Goal: Use online tool/utility: Utilize a website feature to perform a specific function

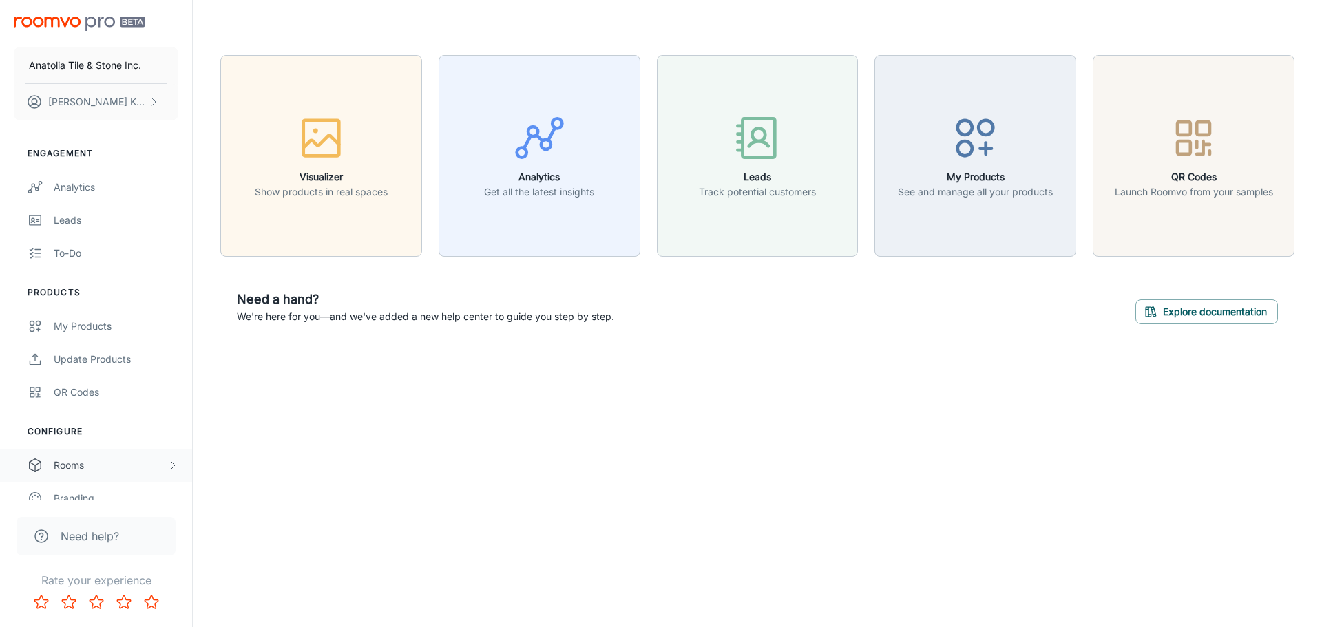
click at [83, 467] on div "Rooms" at bounding box center [111, 465] width 114 height 15
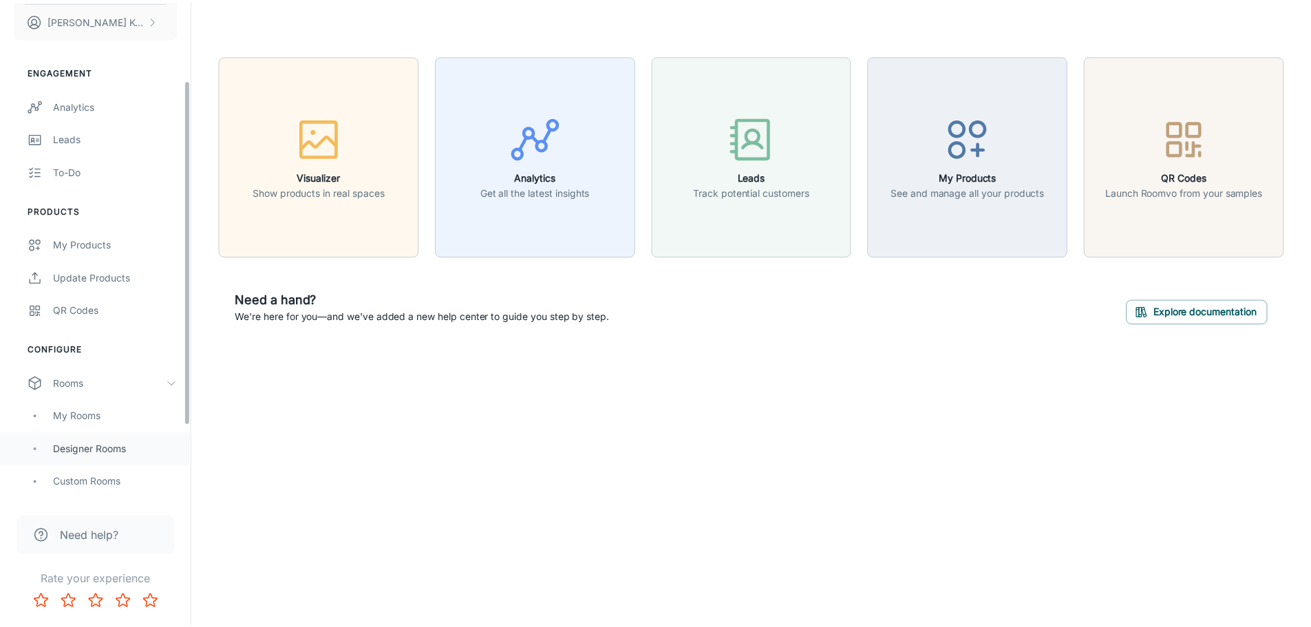
scroll to position [207, 0]
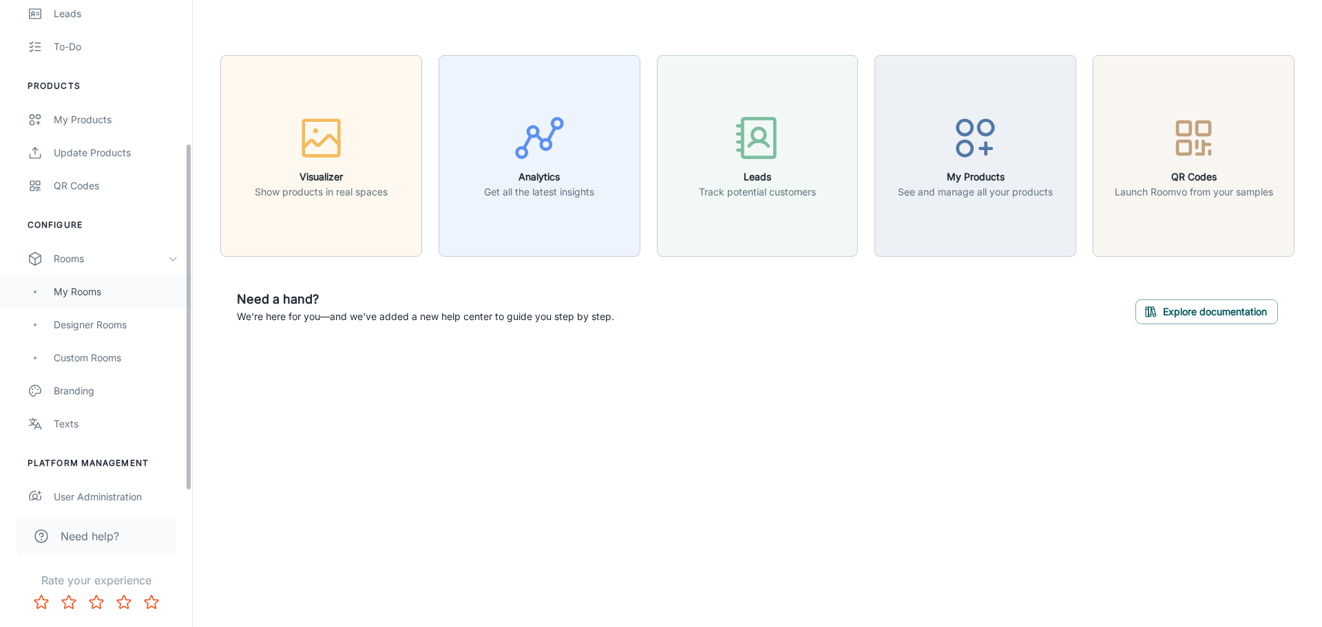
click at [108, 288] on div "My Rooms" at bounding box center [116, 291] width 125 height 15
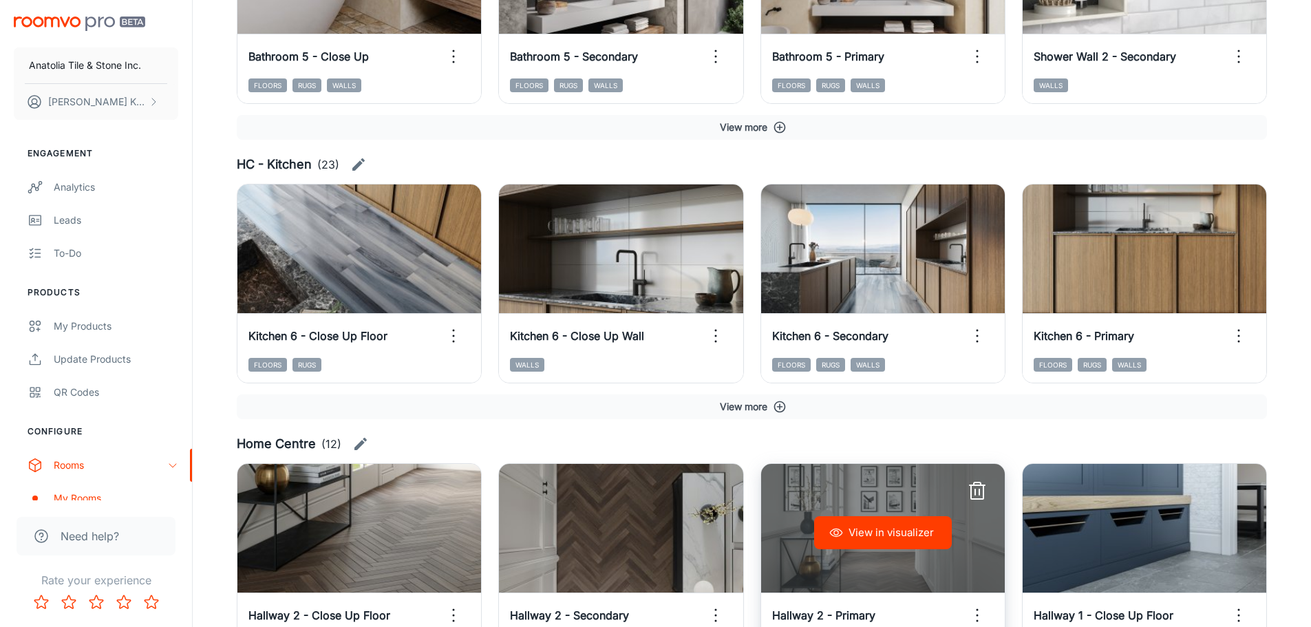
scroll to position [845, 0]
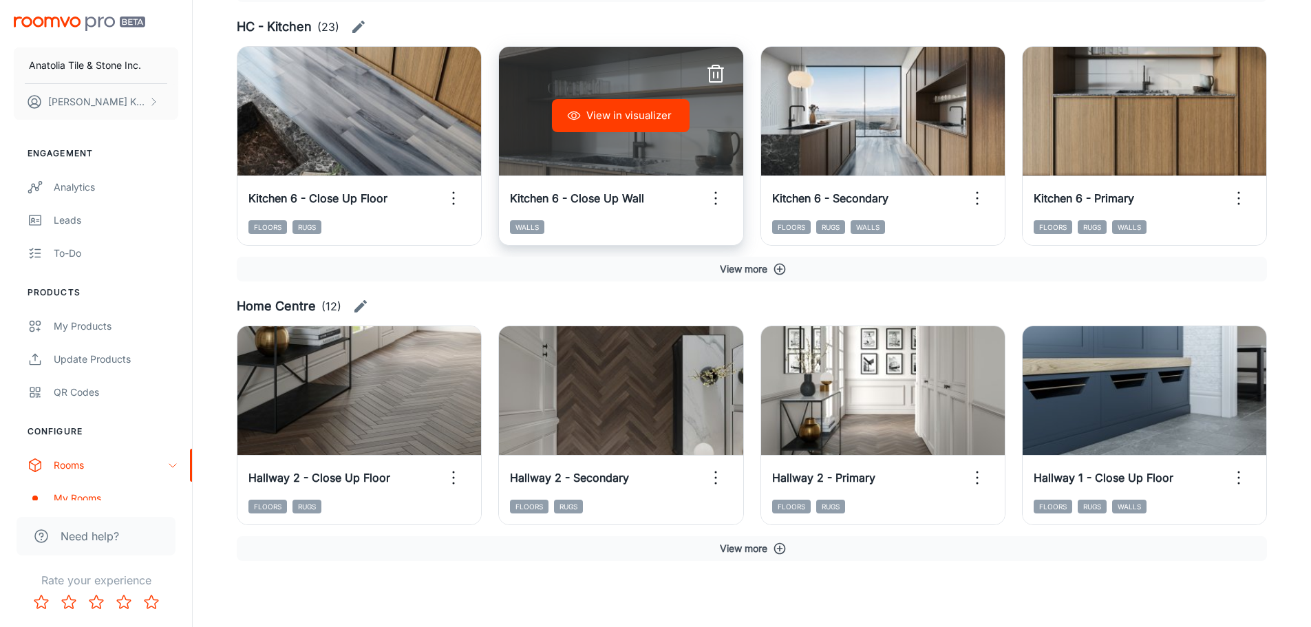
click at [645, 116] on button "View in visualizer" at bounding box center [621, 115] width 138 height 33
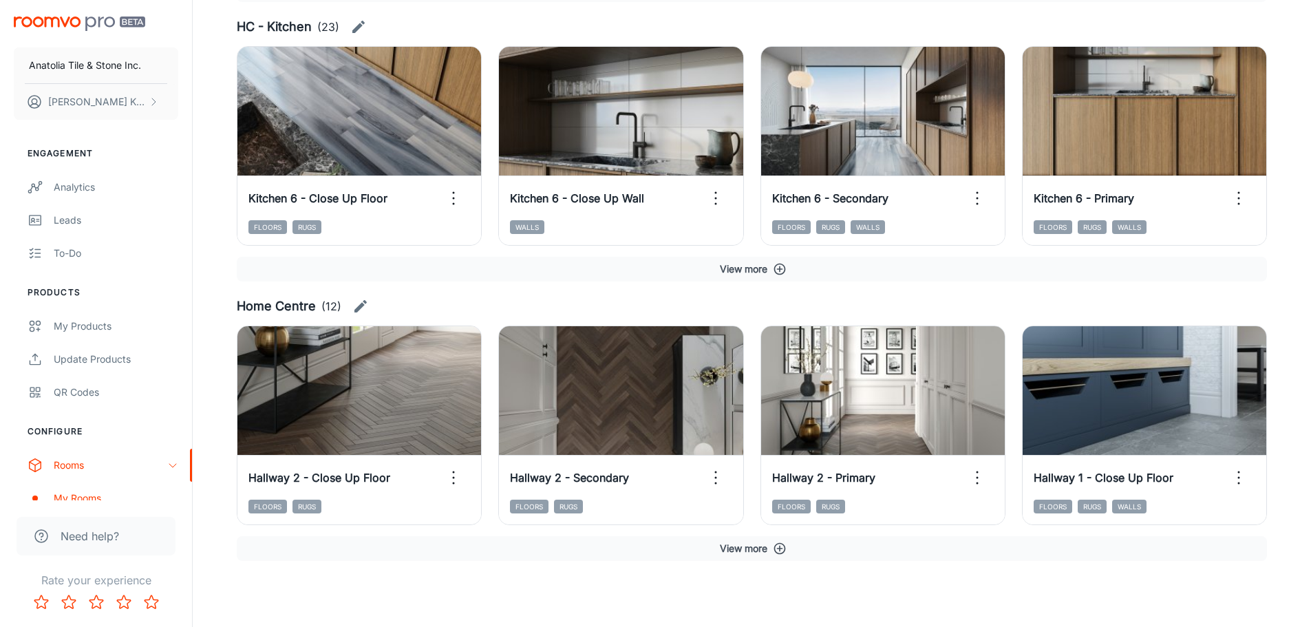
click at [763, 546] on button "View more" at bounding box center [752, 548] width 1031 height 25
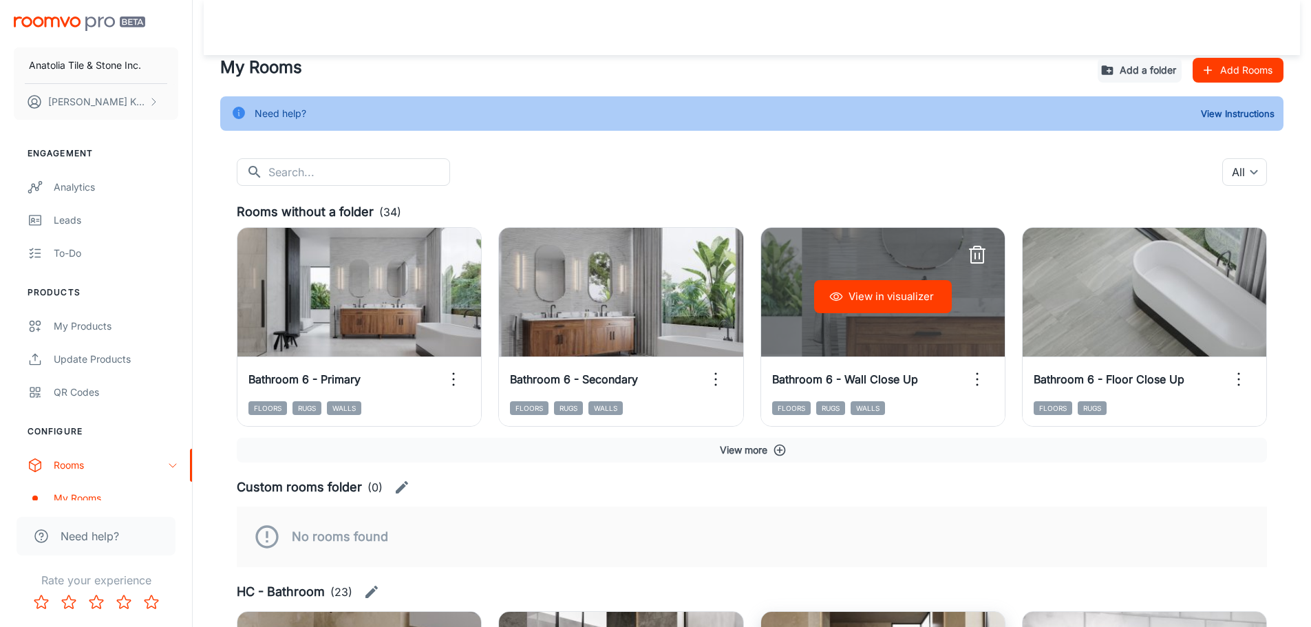
scroll to position [207, 0]
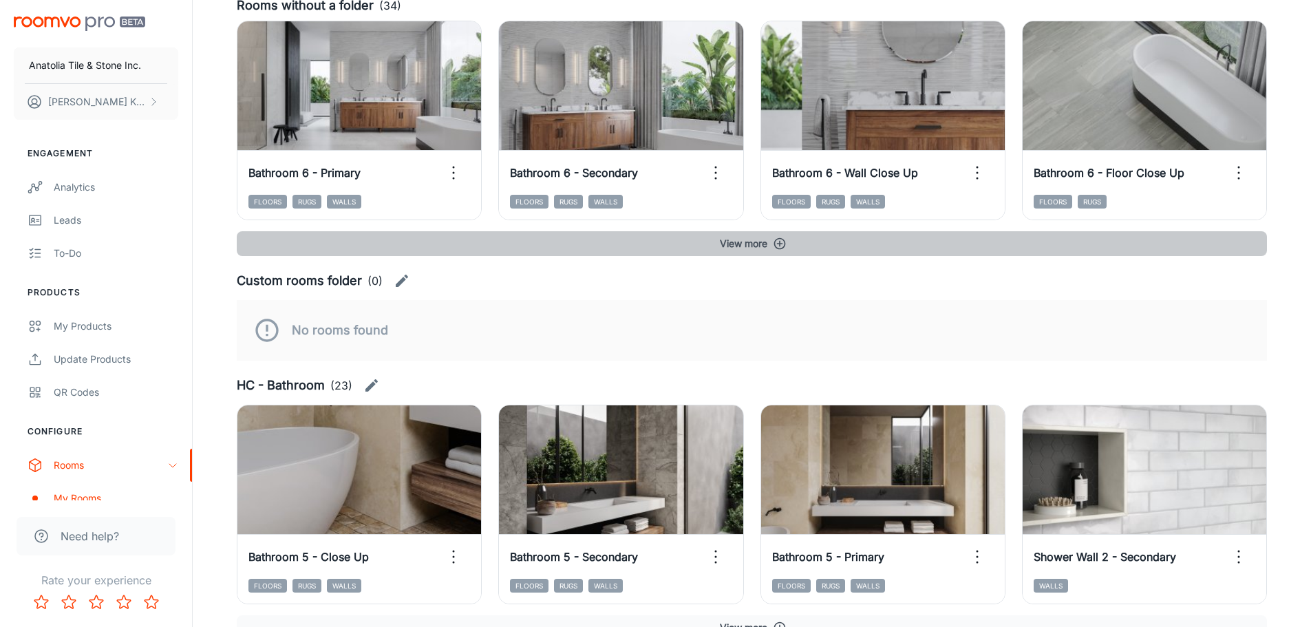
click at [772, 240] on button "View more" at bounding box center [752, 243] width 1031 height 25
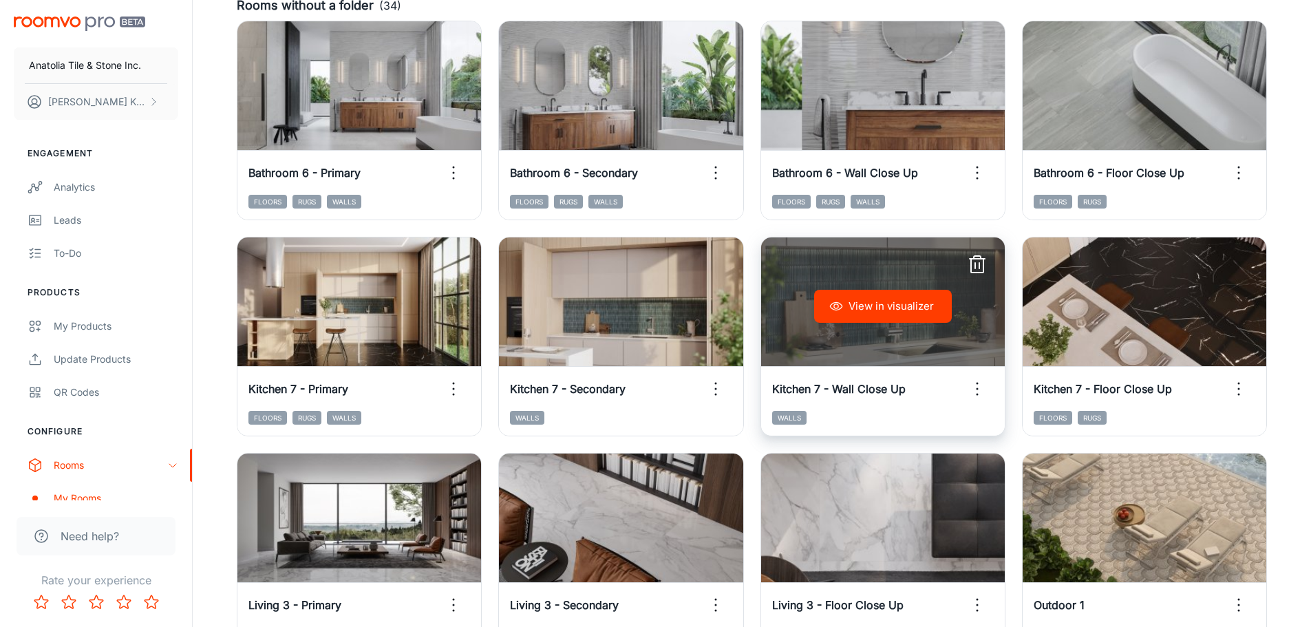
click at [918, 298] on button "View in visualizer" at bounding box center [883, 306] width 138 height 33
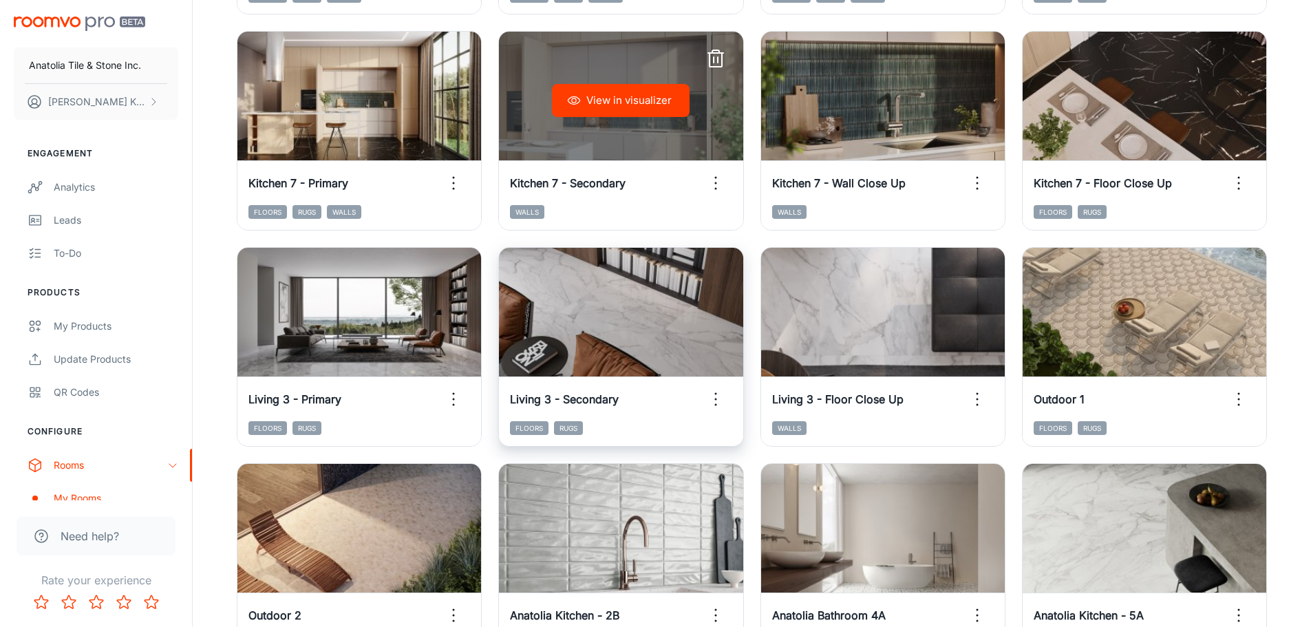
scroll to position [413, 0]
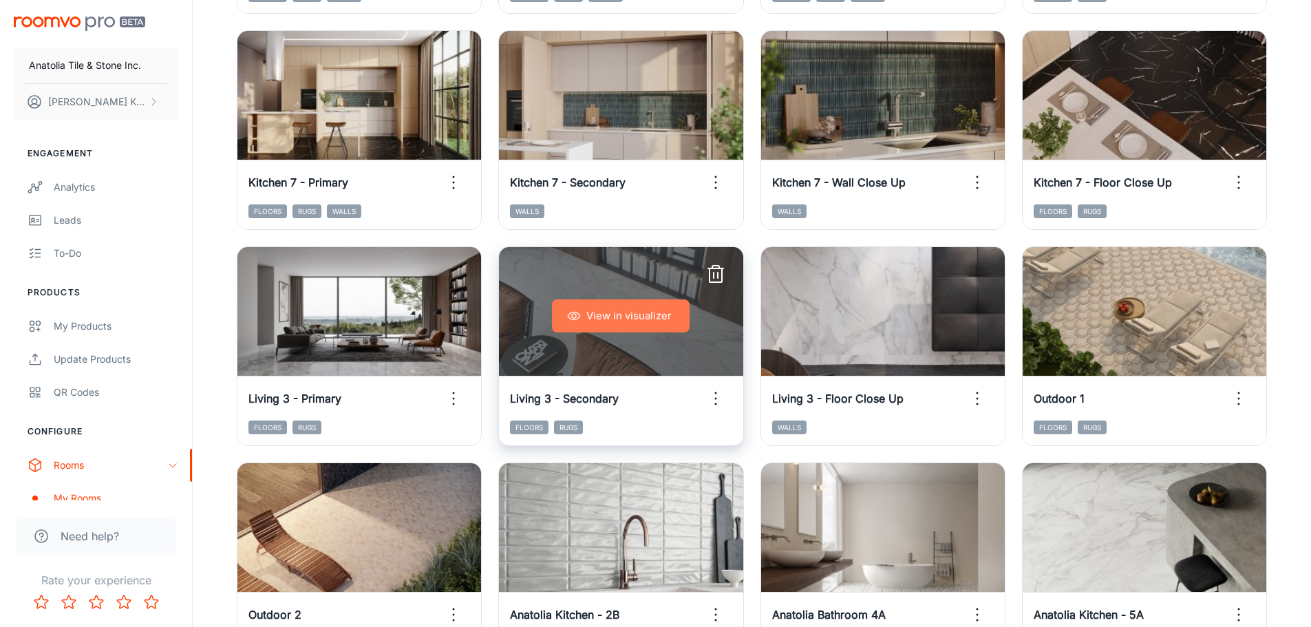
click at [623, 308] on button "View in visualizer" at bounding box center [621, 315] width 138 height 33
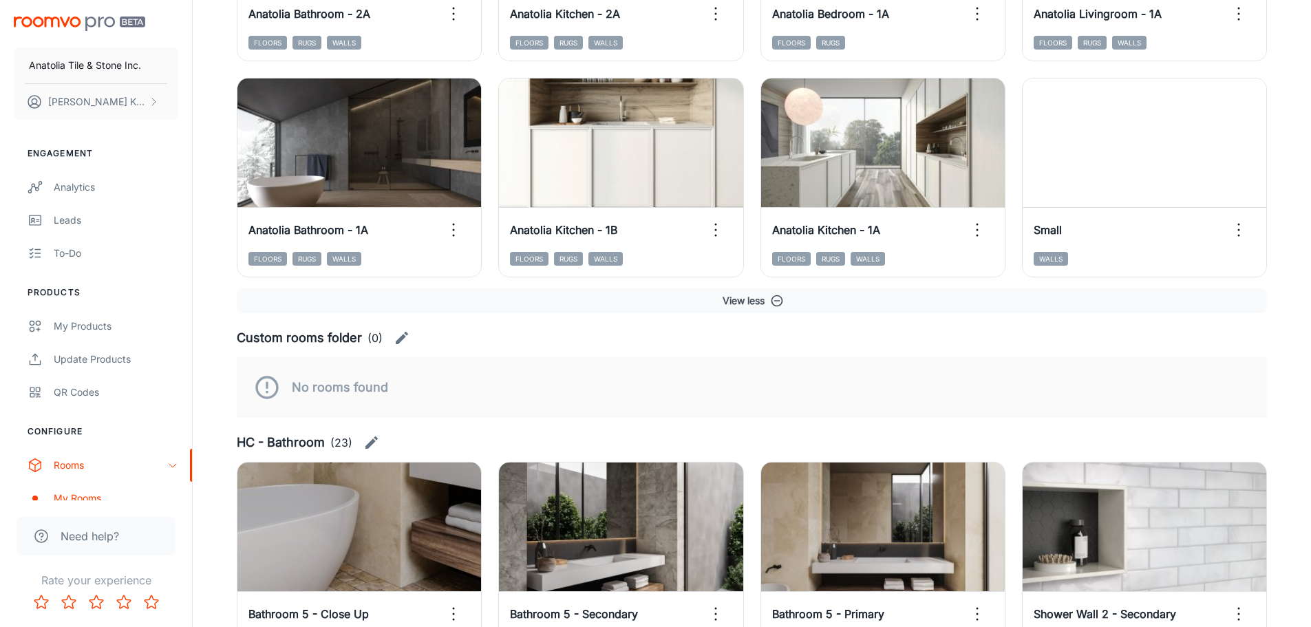
scroll to position [1859, 0]
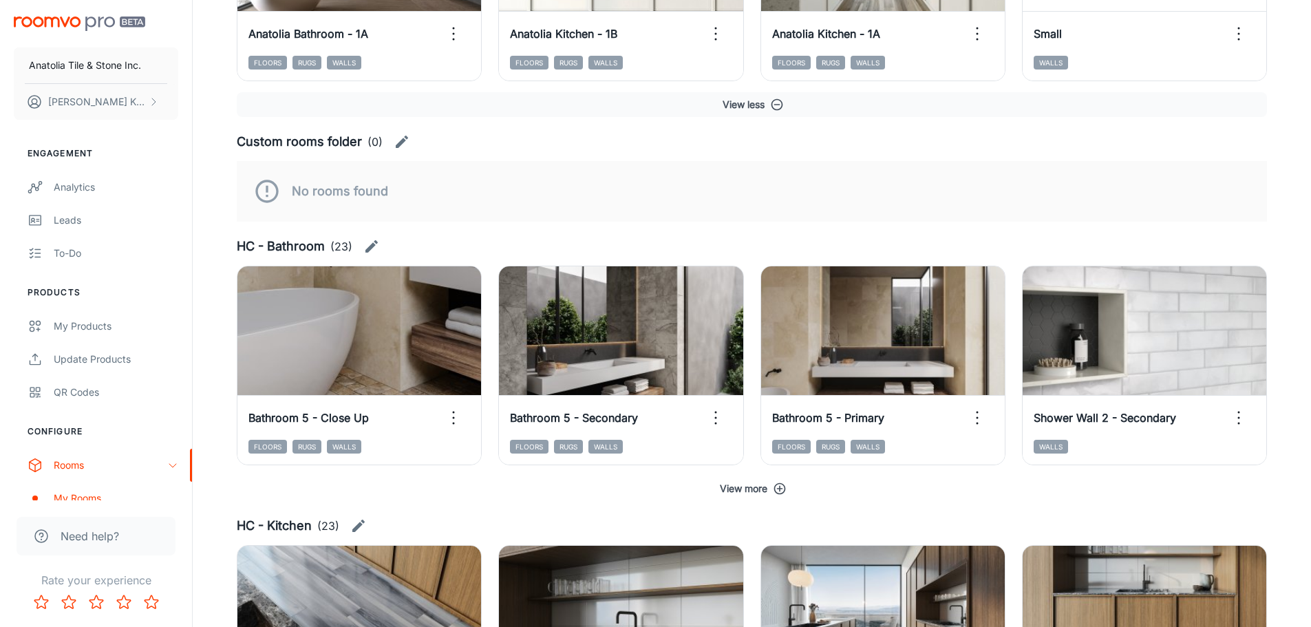
click at [784, 491] on icon "button" at bounding box center [780, 489] width 14 height 14
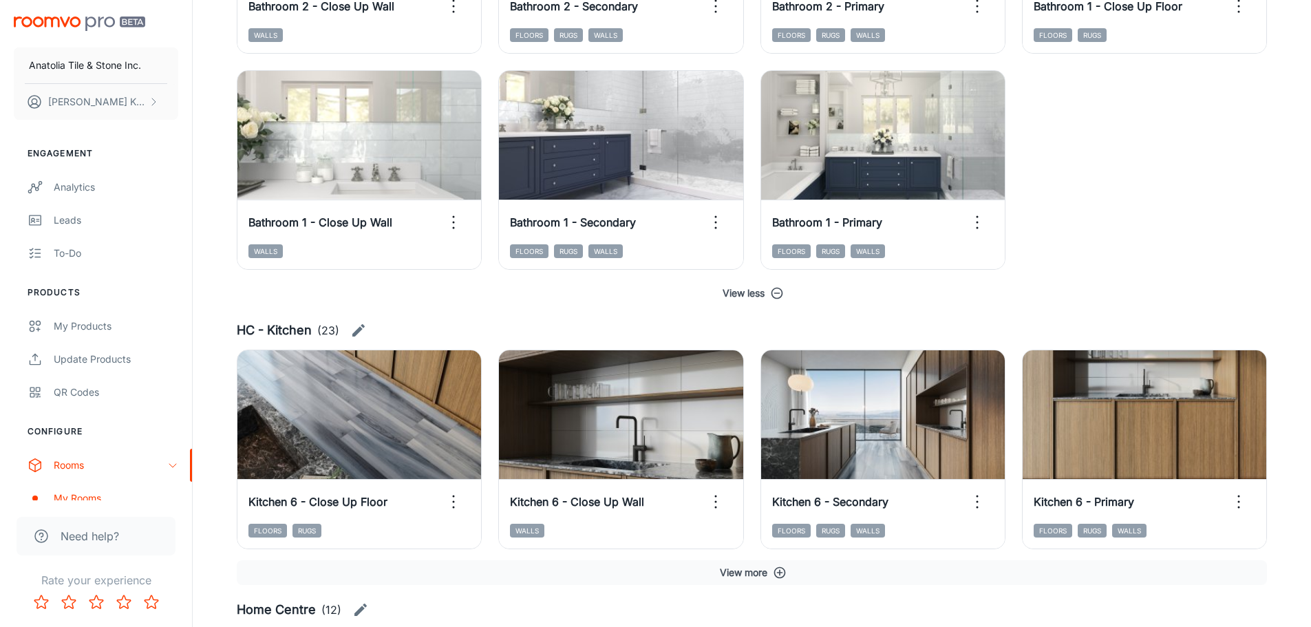
scroll to position [3167, 0]
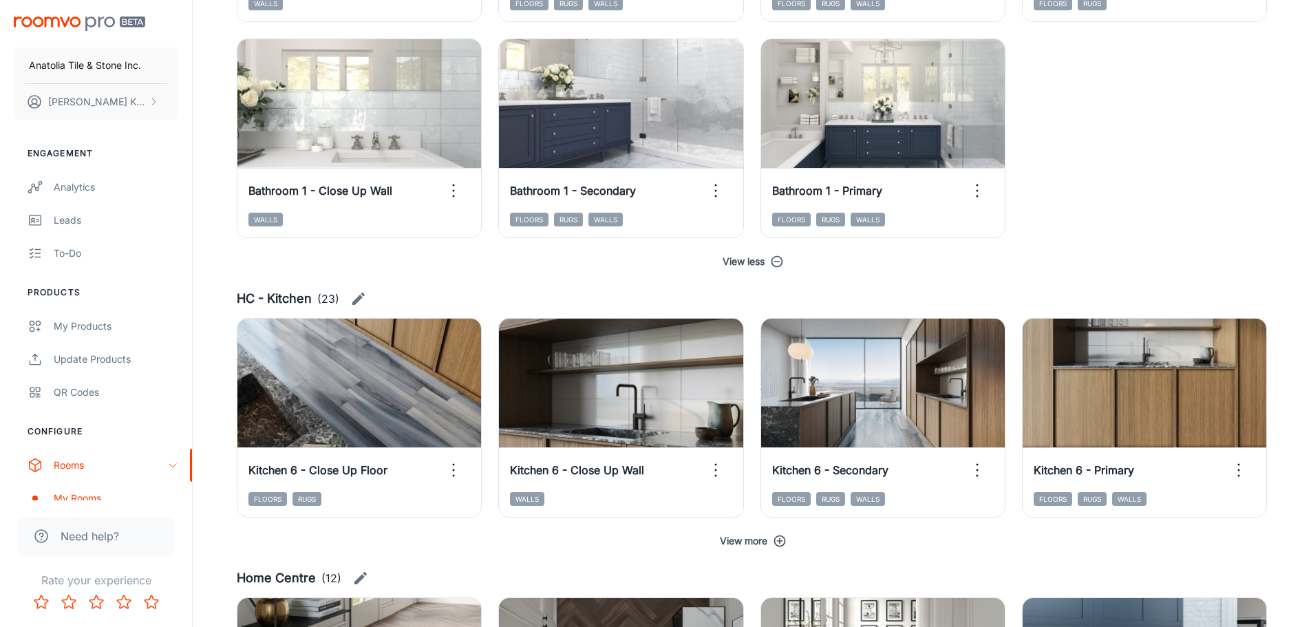
click at [792, 537] on button "View more" at bounding box center [752, 541] width 1031 height 25
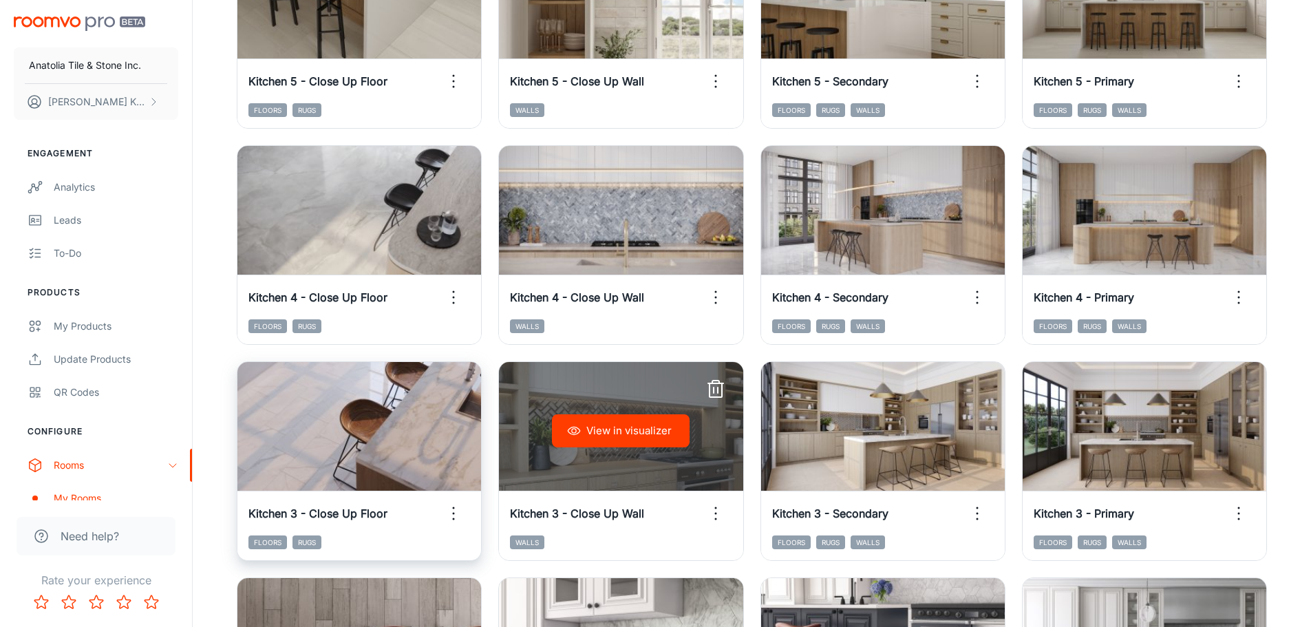
scroll to position [3786, 0]
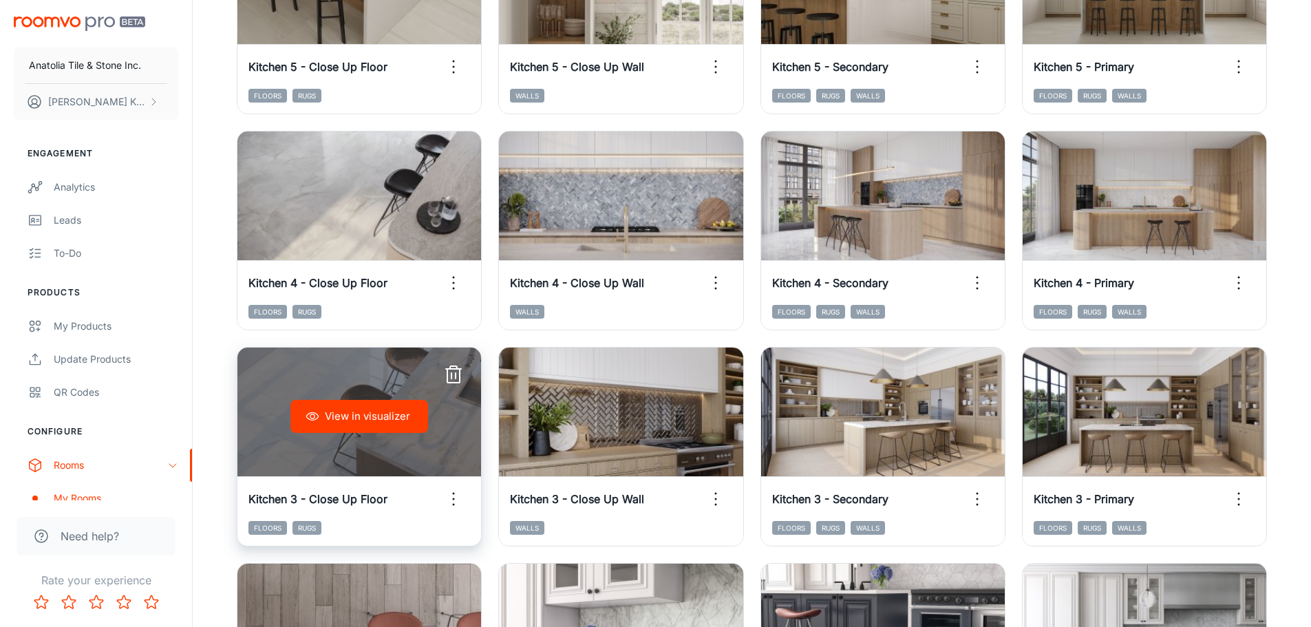
click at [315, 421] on icon "button" at bounding box center [313, 417] width 14 height 14
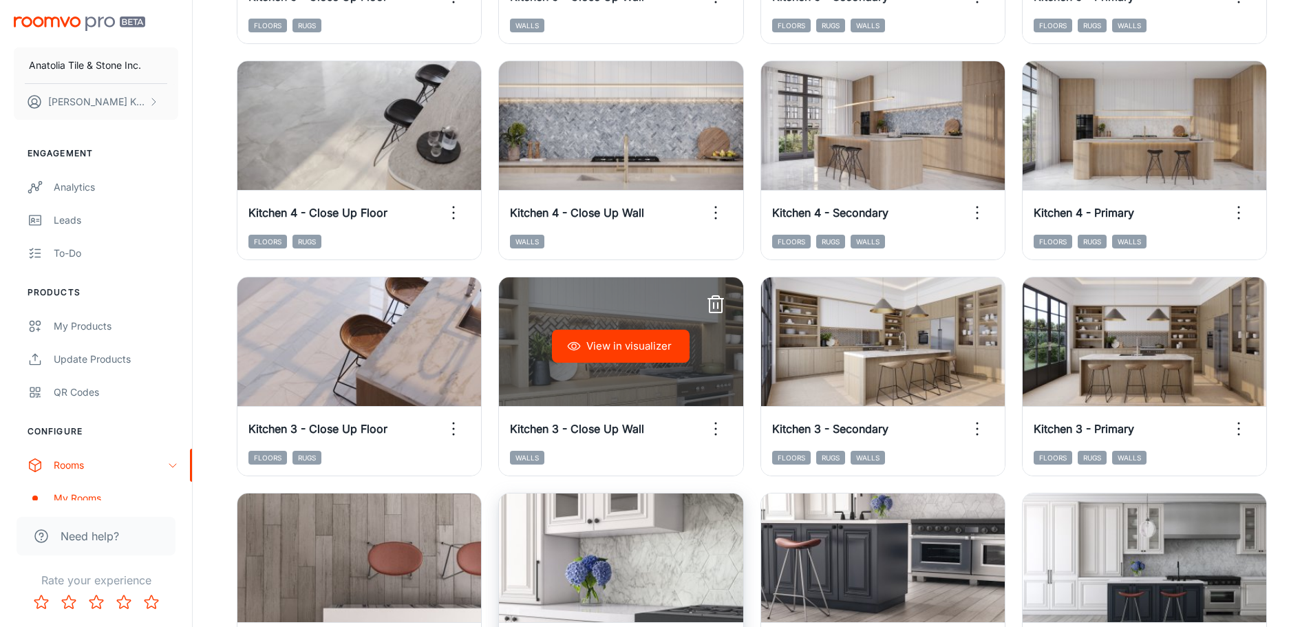
scroll to position [3924, 0]
